Goal: Navigation & Orientation: Understand site structure

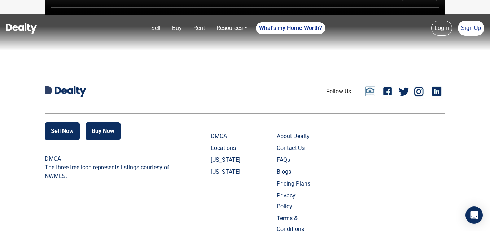
scroll to position [1660, 0]
